Goal: Task Accomplishment & Management: Manage account settings

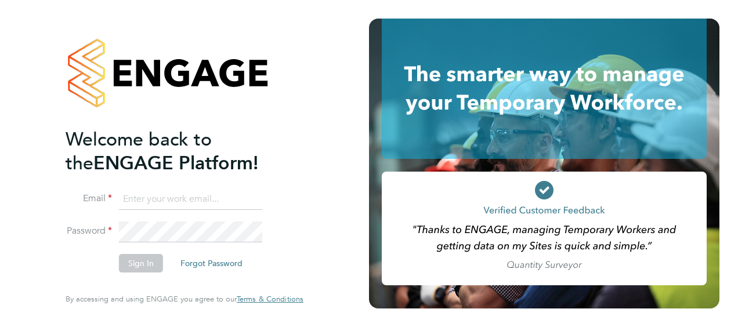
click at [168, 191] on input at bounding box center [190, 199] width 143 height 21
type input "[EMAIL_ADDRESS][DOMAIN_NAME]"
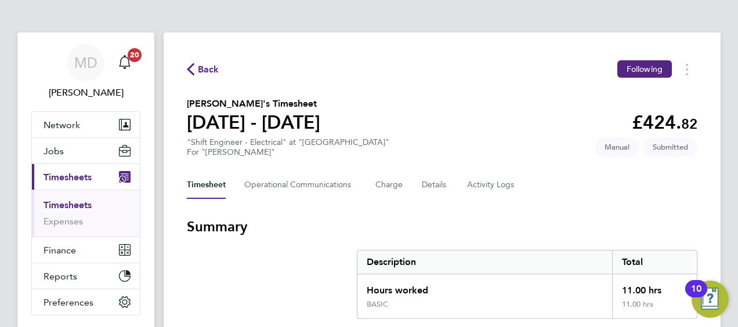
click at [506, 220] on h3 "Summary" at bounding box center [442, 226] width 510 height 19
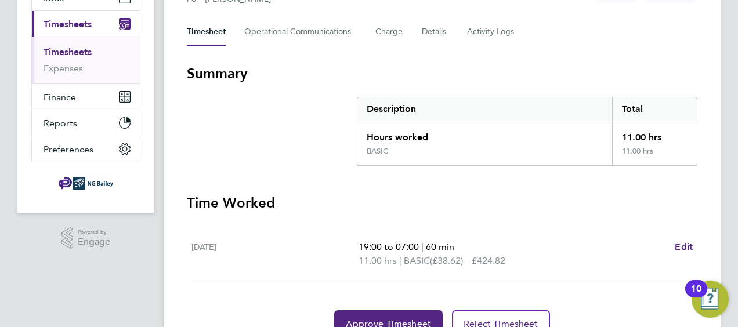
scroll to position [209, 0]
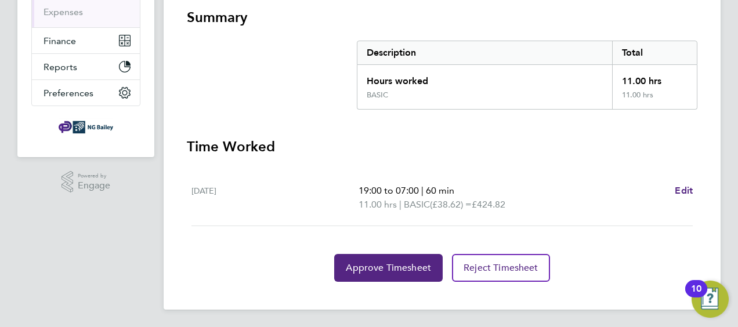
click at [602, 162] on section "Time Worked [DATE] 19:00 to 07:00 | 60 min 11.00 hrs | BASIC (£38.62) = £424.82…" at bounding box center [442, 209] width 510 height 144
click at [682, 192] on span "Edit" at bounding box center [683, 190] width 18 height 11
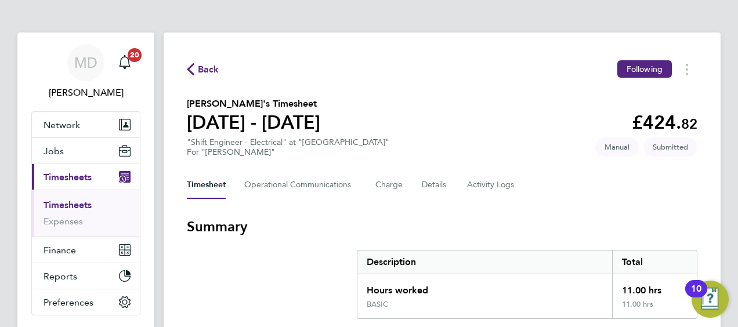
select select "60"
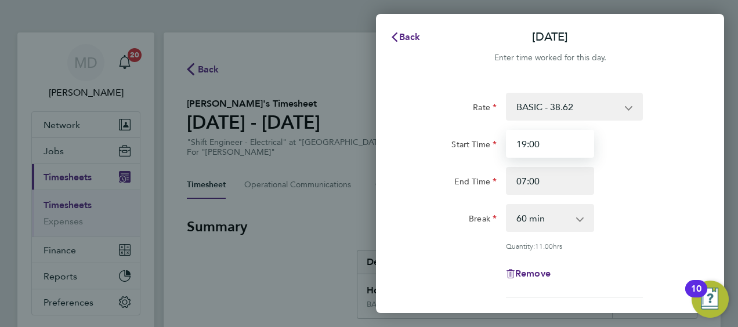
click at [521, 143] on input "19:00" at bounding box center [550, 144] width 88 height 28
type input "20:00"
click at [641, 173] on div "End Time 07:00" at bounding box center [550, 181] width 292 height 28
click at [654, 231] on div "Break 0 min 15 min 30 min 45 min 60 min 75 min 90 min" at bounding box center [550, 218] width 292 height 28
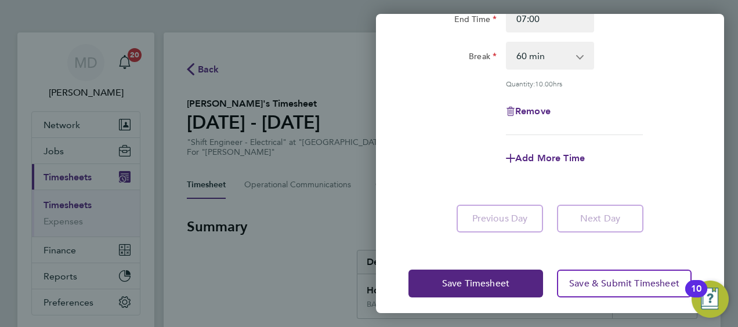
scroll to position [169, 0]
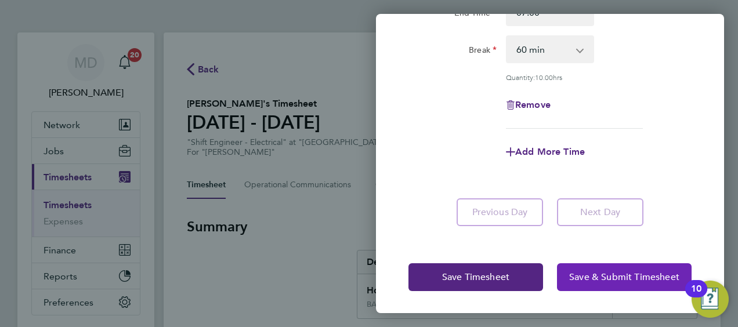
click at [590, 274] on span "Save & Submit Timesheet" at bounding box center [624, 277] width 110 height 12
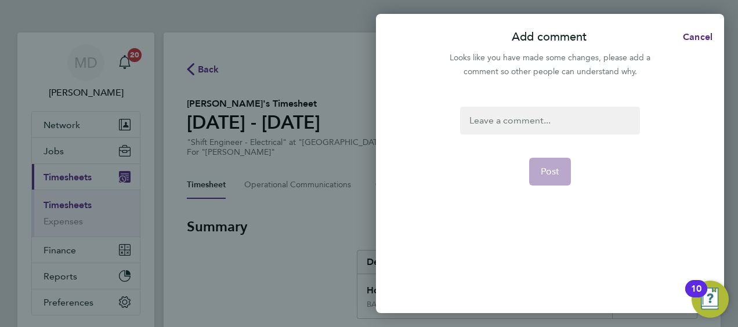
click at [501, 122] on div at bounding box center [549, 121] width 179 height 28
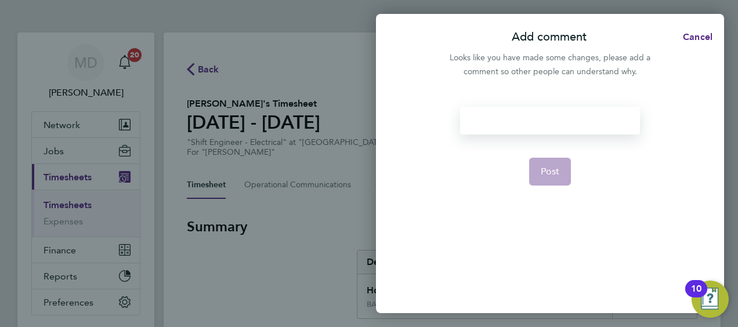
click at [501, 122] on div at bounding box center [549, 121] width 179 height 28
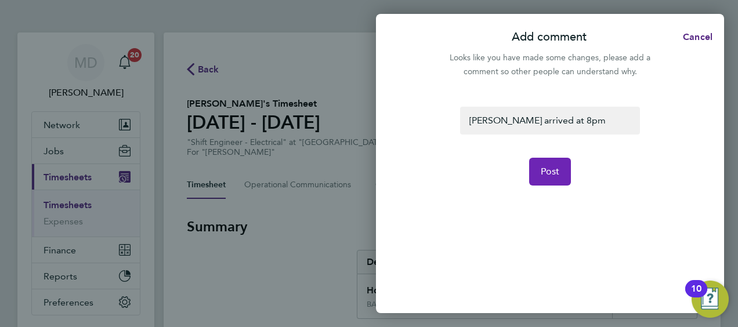
click at [549, 172] on span "Post" at bounding box center [549, 172] width 19 height 12
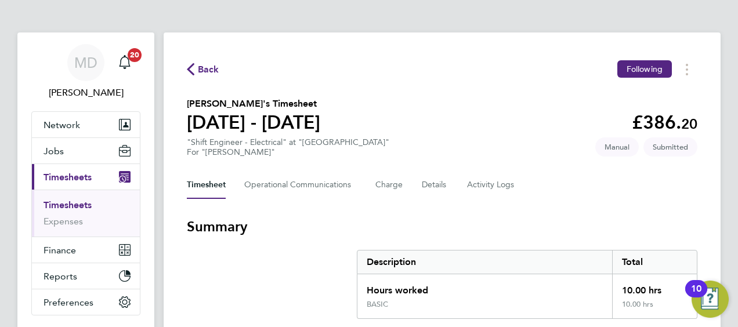
click at [334, 221] on h3 "Summary" at bounding box center [442, 226] width 510 height 19
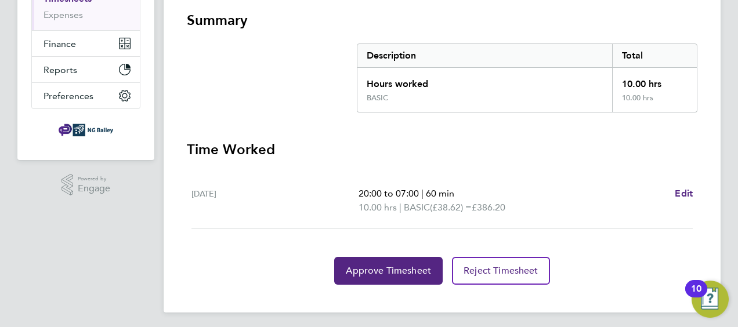
scroll to position [209, 0]
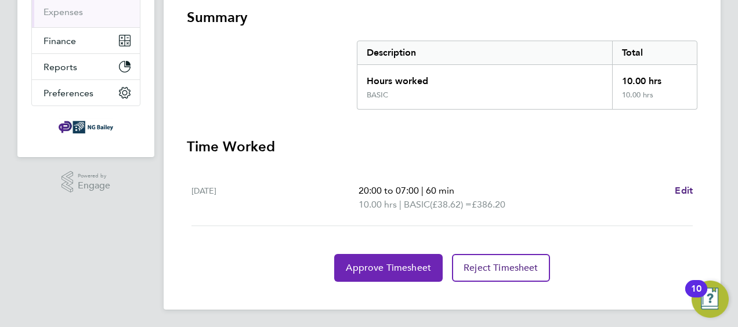
click at [378, 259] on button "Approve Timesheet" at bounding box center [388, 268] width 108 height 28
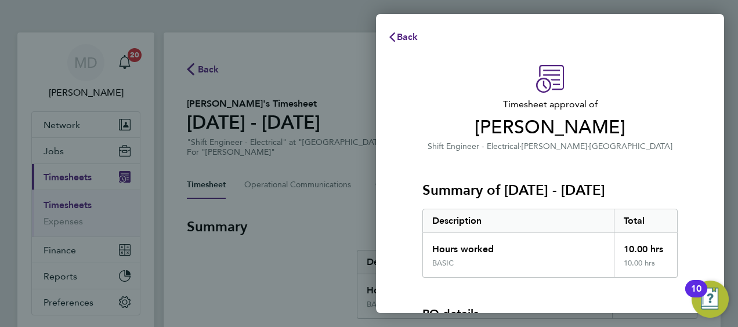
click at [426, 215] on div "Description" at bounding box center [518, 220] width 191 height 23
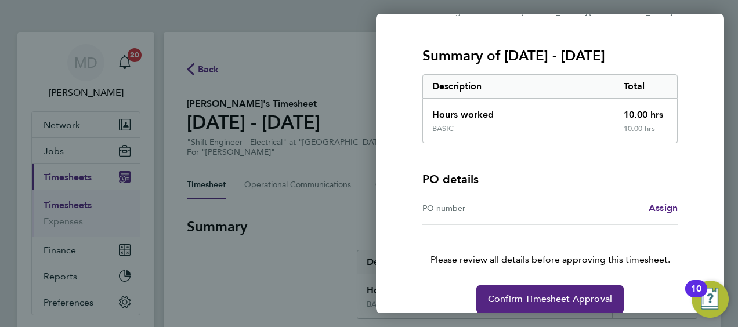
scroll to position [147, 0]
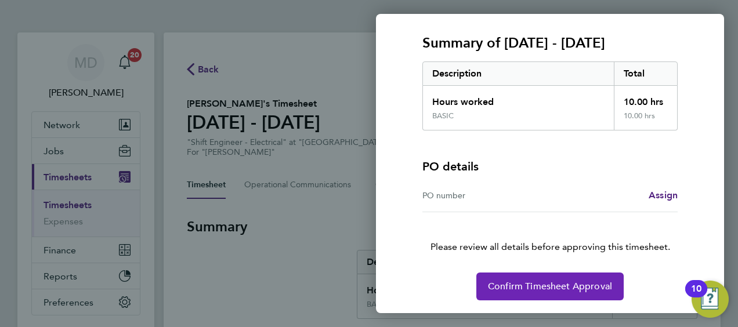
click at [523, 289] on span "Confirm Timesheet Approval" at bounding box center [550, 287] width 124 height 12
